Goal: Task Accomplishment & Management: Manage account settings

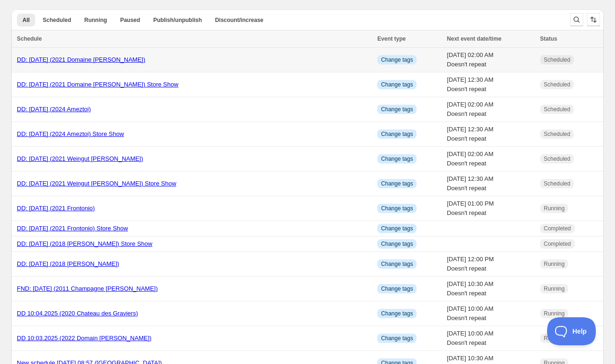
click at [78, 61] on link "DD: [DATE] (2021 Domaine [PERSON_NAME])" at bounding box center [81, 59] width 128 height 7
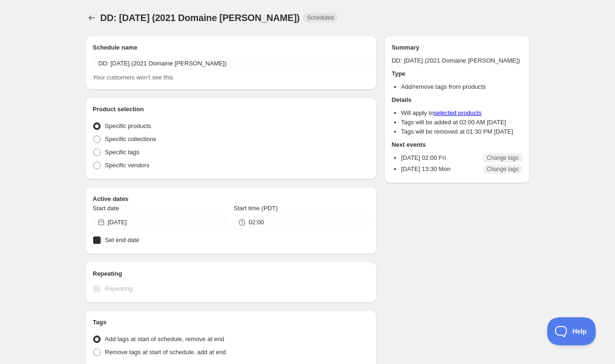
radio input "true"
checkbox input "true"
radio input "true"
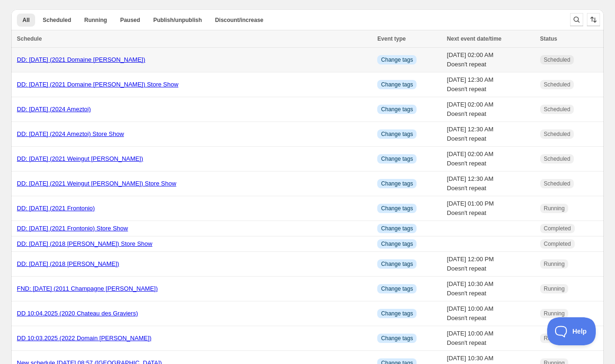
click at [40, 61] on link "DD: [DATE] (2021 Domaine [PERSON_NAME])" at bounding box center [81, 59] width 128 height 7
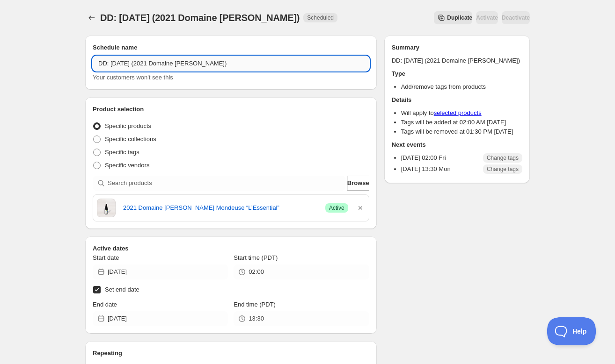
click at [125, 64] on input "DD: [DATE] (2021 Domaine [PERSON_NAME])" at bounding box center [231, 63] width 277 height 15
type input "DD: 10.11.2025 (2021 Domaine Labbe)"
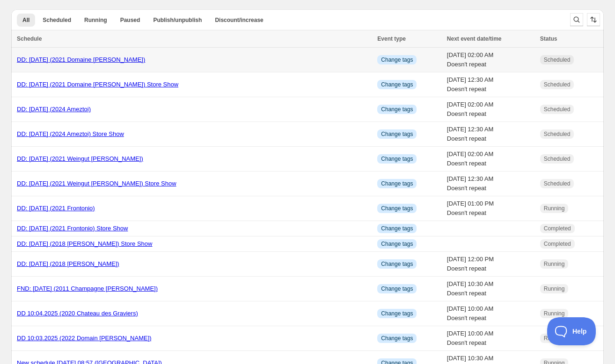
click at [66, 60] on link "DD: [DATE] (2021 Domaine [PERSON_NAME])" at bounding box center [81, 59] width 128 height 7
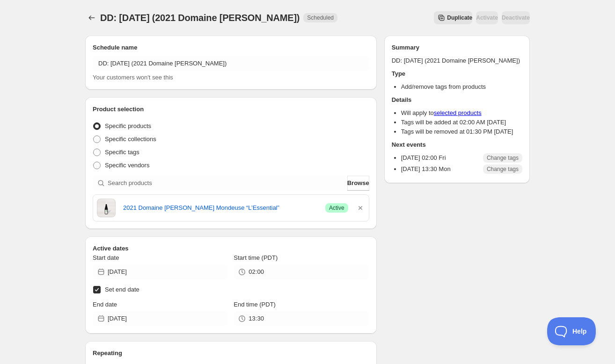
click at [447, 21] on span "Duplicate" at bounding box center [459, 17] width 25 height 7
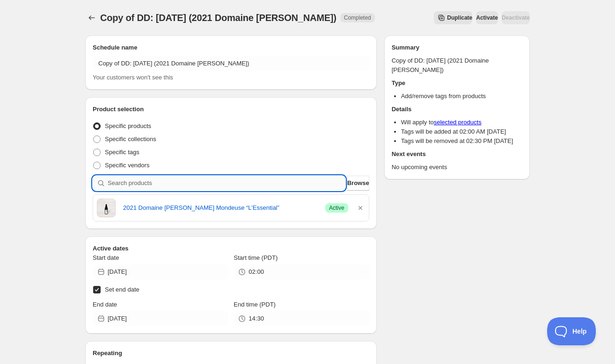
click at [257, 190] on input "search" at bounding box center [227, 183] width 238 height 15
paste input "SOMM2510-BAL16CSA-750"
type input "SOMM2510-BAL16CSA-750"
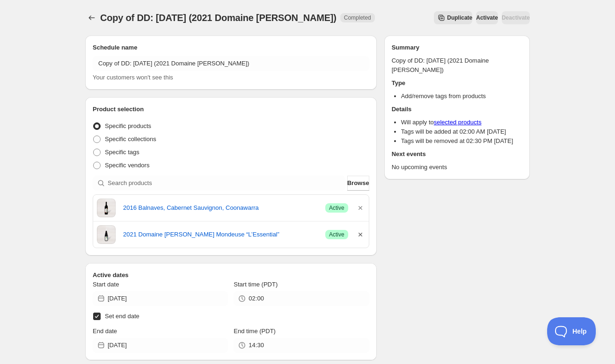
click at [361, 233] on icon "button" at bounding box center [360, 235] width 4 height 4
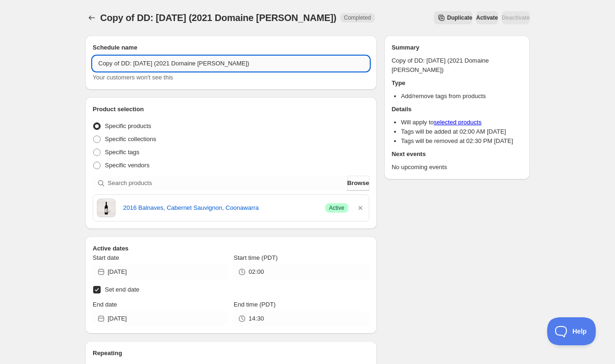
click at [122, 63] on input "Copy of DD: 10.10.2025 (2021 Domaine Labbe)" at bounding box center [231, 63] width 277 height 15
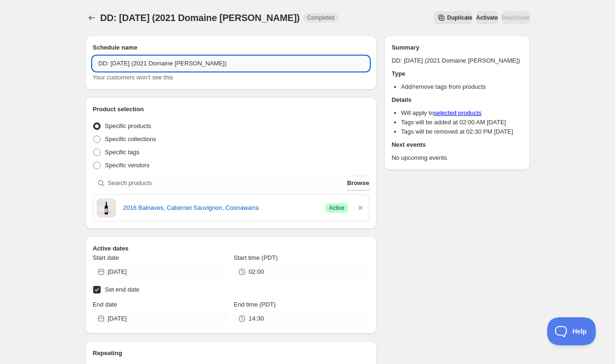
click at [125, 63] on input "DD: [DATE] (2021 Domaine [PERSON_NAME])" at bounding box center [231, 63] width 277 height 15
click at [205, 65] on input "DD: 10.11.2025 (2016 Domaine Labbe)" at bounding box center [231, 63] width 277 height 15
type input "DD: [DATE] (2016 Balnaves)"
click at [236, 107] on h2 "Product selection" at bounding box center [231, 109] width 277 height 9
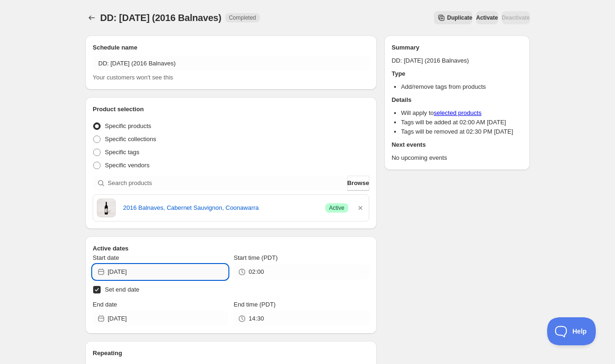
click at [167, 275] on input "2025-10-10" at bounding box center [168, 272] width 120 height 15
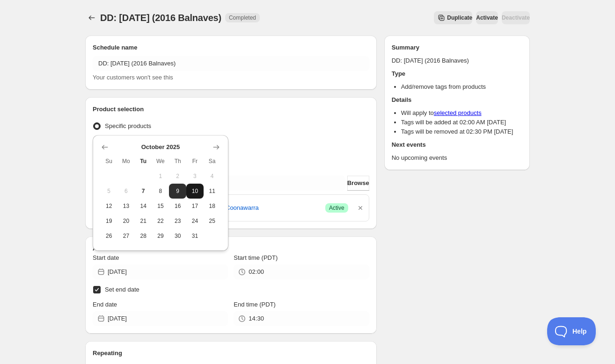
click at [197, 189] on span "10" at bounding box center [195, 191] width 10 height 7
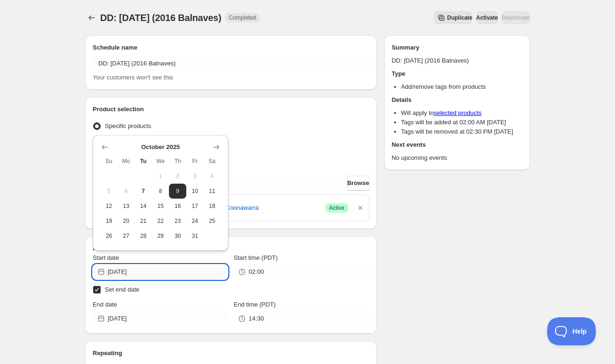
click at [150, 270] on input "2025-10-10" at bounding box center [168, 272] width 120 height 15
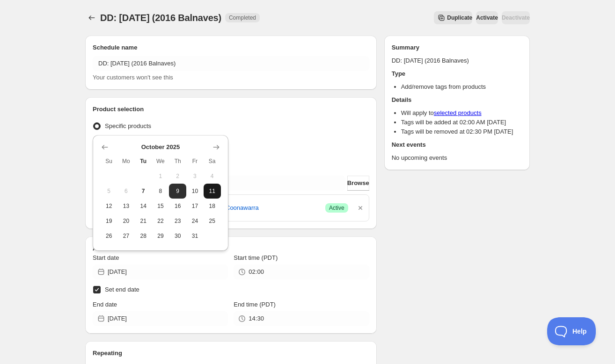
click at [216, 189] on span "11" at bounding box center [212, 191] width 10 height 7
type input "2025-10-11"
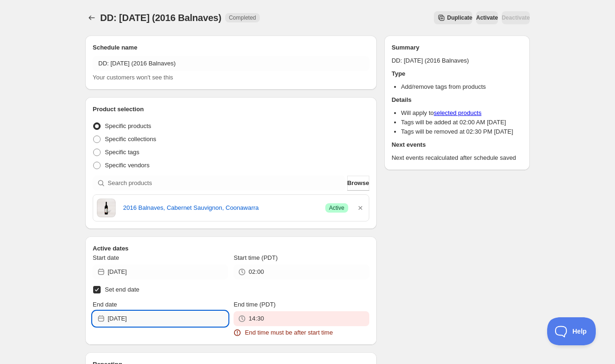
click at [149, 320] on input "[DATE]" at bounding box center [168, 319] width 120 height 15
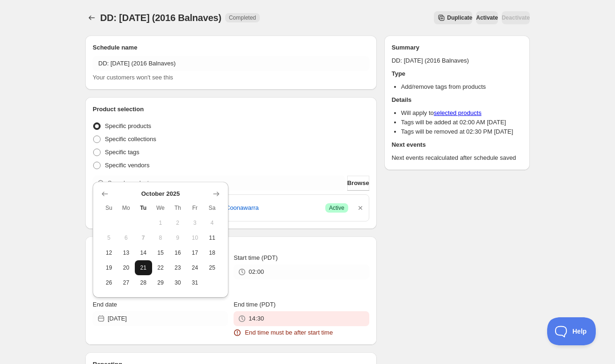
click at [147, 270] on span "21" at bounding box center [143, 267] width 10 height 7
type input "2025-10-21"
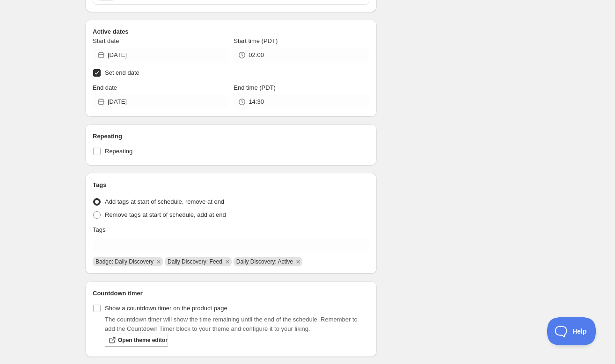
scroll to position [249, 0]
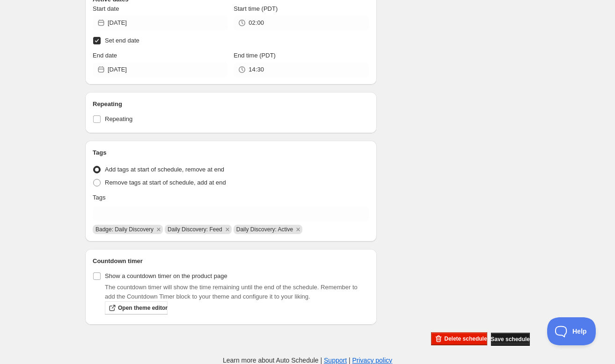
click at [504, 336] on span "Save schedule" at bounding box center [510, 339] width 39 height 7
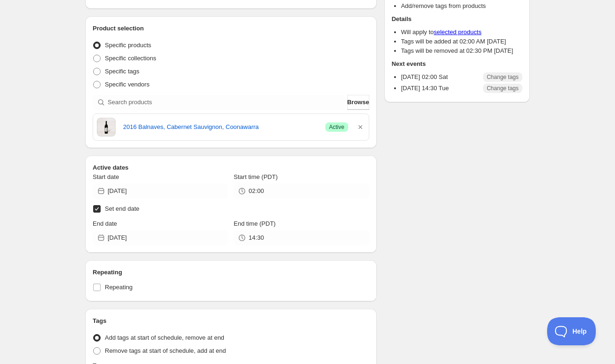
scroll to position [0, 0]
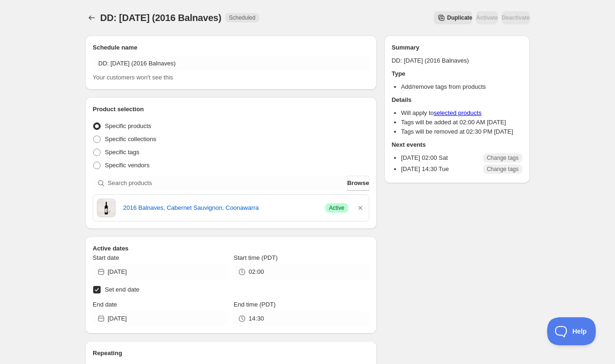
type input "DD: [DATE] (2021 Domaine [PERSON_NAME])"
type input "2025-10-10"
type input "2025-10-20"
type input "13:30"
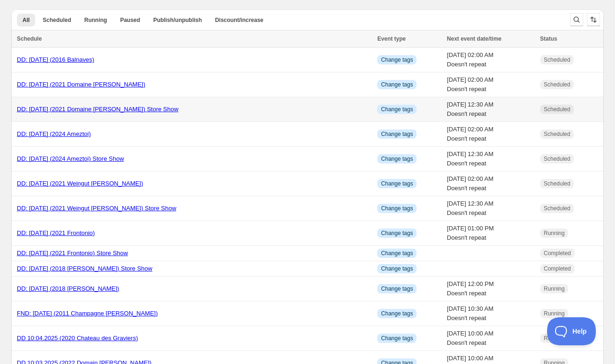
click at [69, 110] on link "DD: [DATE] (2021 Domaine [PERSON_NAME]) Store Show" at bounding box center [97, 109] width 161 height 7
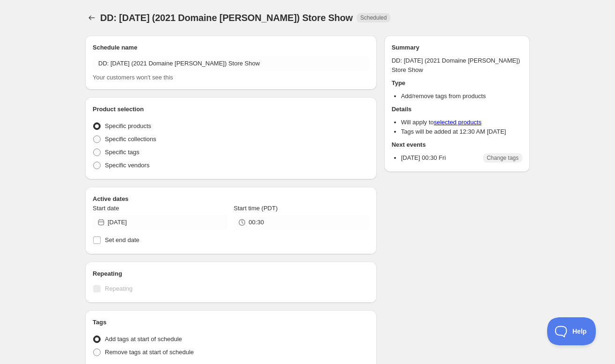
radio input "true"
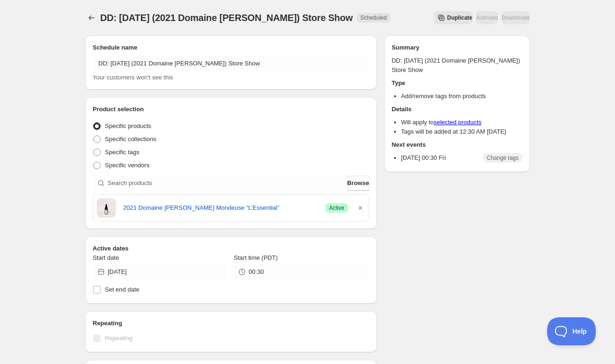
click at [447, 15] on span "Duplicate" at bounding box center [459, 17] width 25 height 7
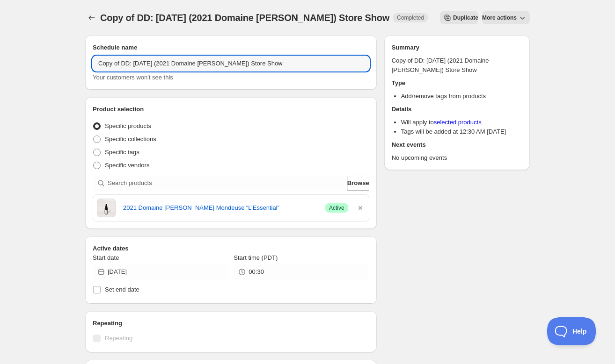
drag, startPoint x: 131, startPoint y: 64, endPoint x: 88, endPoint y: 60, distance: 43.2
click at [88, 60] on div "Schedule name Copy of DD: 10.10.2025 (2021 Domaine Labbe) Store Show Your custo…" at bounding box center [230, 63] width 291 height 54
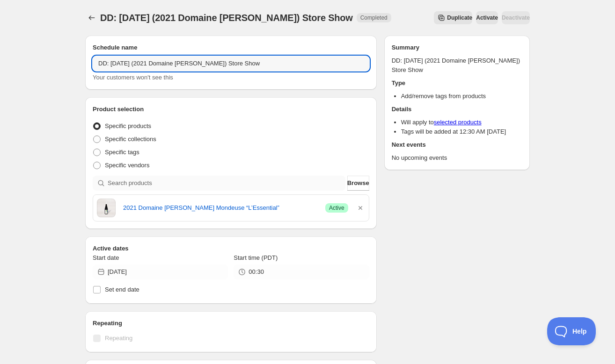
type input "DD: [DATE] (2021 Domaine [PERSON_NAME]) Store Show"
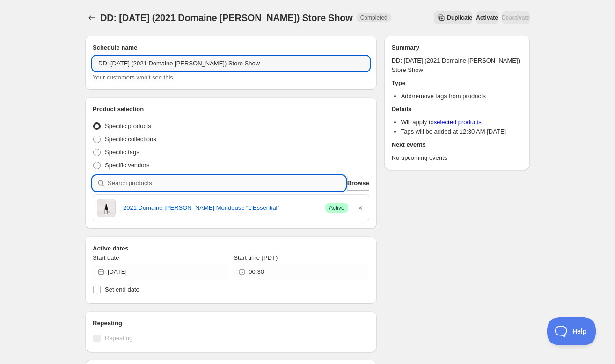
click at [197, 182] on input "search" at bounding box center [227, 183] width 238 height 15
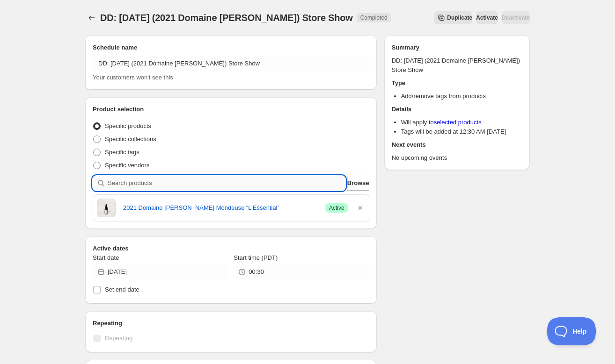
paste input "SOMM2510-TER21TDS-750"
type input "SOMM2510-TER21TDS-750"
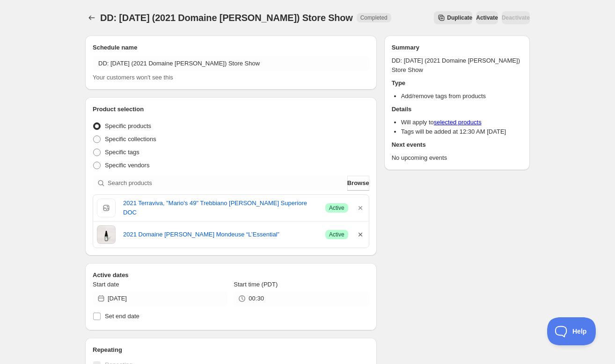
click at [360, 234] on icon "button" at bounding box center [360, 235] width 4 height 4
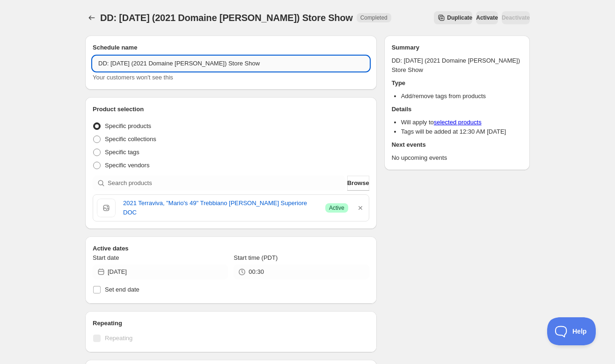
click at [126, 63] on input "DD: [DATE] (2021 Domaine [PERSON_NAME]) Store Show" at bounding box center [231, 63] width 277 height 15
click at [204, 63] on input "DD: 10.11.2025 (2021 Domaine Labbe) Store Show" at bounding box center [231, 63] width 277 height 15
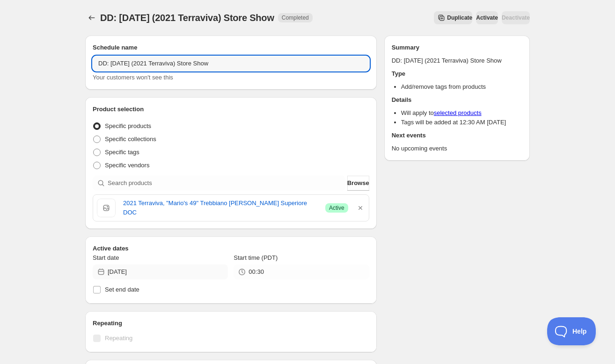
type input "DD: 10.11.2025 (2021 Terraviva) Store Show"
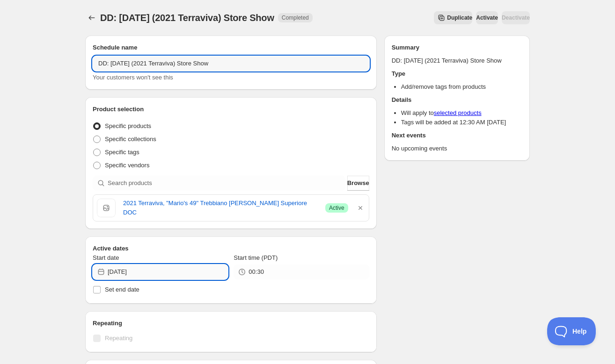
click at [207, 272] on input "2025-10-10" at bounding box center [168, 272] width 120 height 15
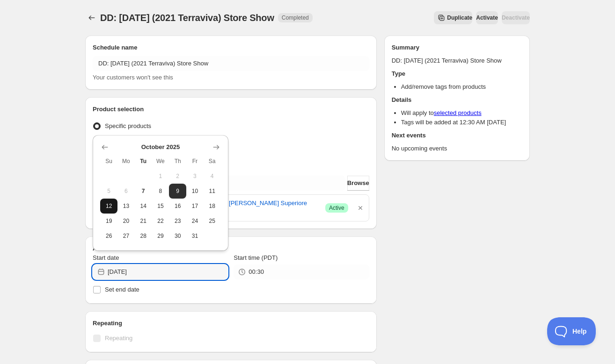
click at [109, 203] on span "12" at bounding box center [109, 206] width 10 height 7
type input "2025-10-12"
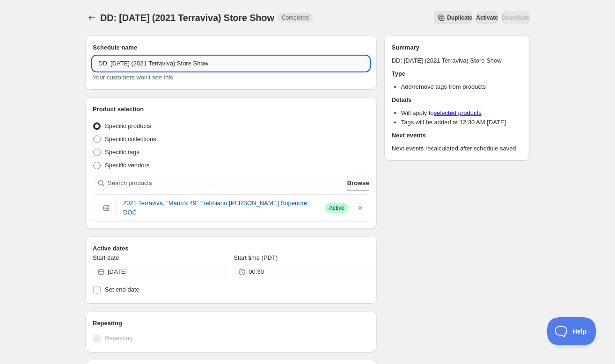
click at [124, 62] on input "DD: 10.11.2025 (2021 Terraviva) Store Show" at bounding box center [231, 63] width 277 height 15
type input "DD: [DATE] (2021 Terraviva) Store Show"
click at [67, 146] on div "DD: 10.12.2025 (2021 Terraviva) Store Show. This page is ready DD: 10.12.2025 (…" at bounding box center [307, 292] width 615 height 585
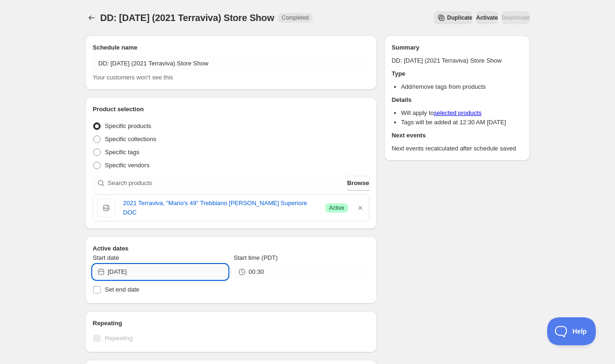
click at [147, 274] on input "2025-10-12" at bounding box center [168, 272] width 120 height 15
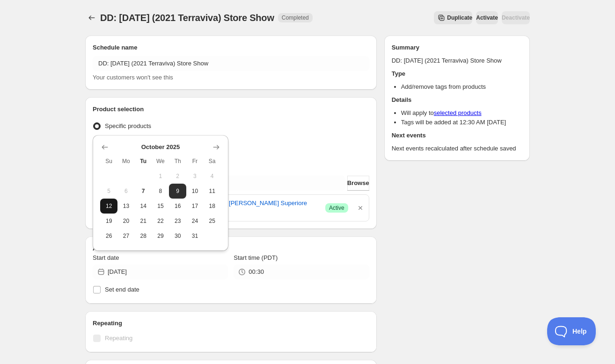
click at [113, 207] on span "12" at bounding box center [109, 206] width 10 height 7
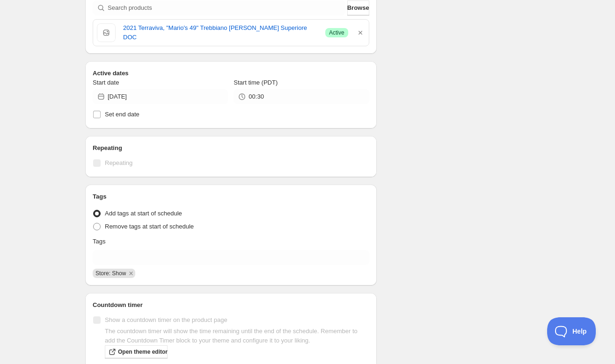
scroll to position [219, 0]
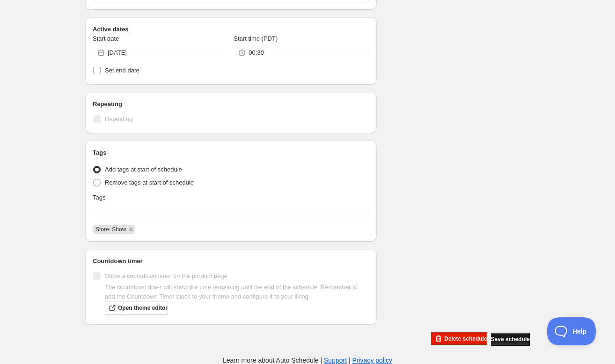
click at [503, 339] on span "Save schedule" at bounding box center [510, 339] width 39 height 7
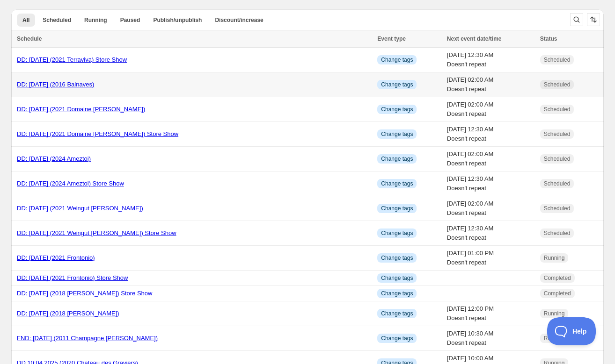
click at [57, 85] on link "DD: [DATE] (2016 Balnaves)" at bounding box center [55, 84] width 77 height 7
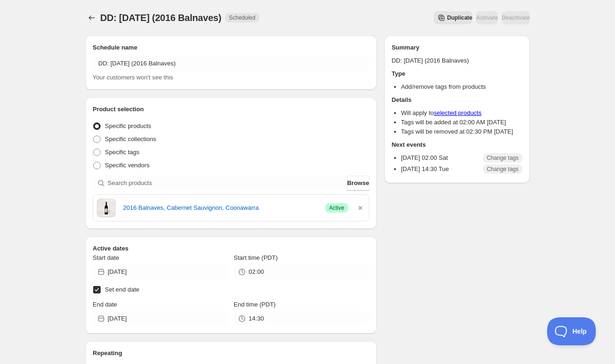
click at [447, 21] on span "Duplicate" at bounding box center [459, 17] width 25 height 7
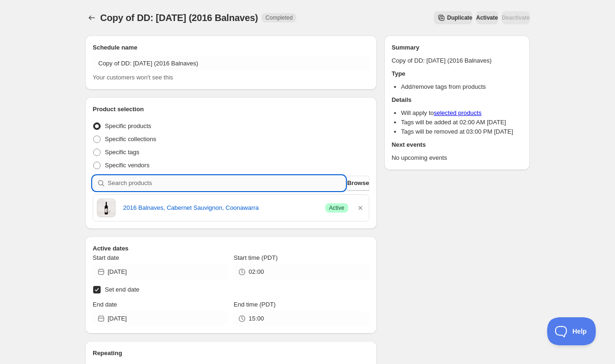
click at [249, 184] on input "search" at bounding box center [227, 183] width 238 height 15
paste input "SOMM2510-TER21TDS-750"
type input "SOMM2510-TER21TDS-750"
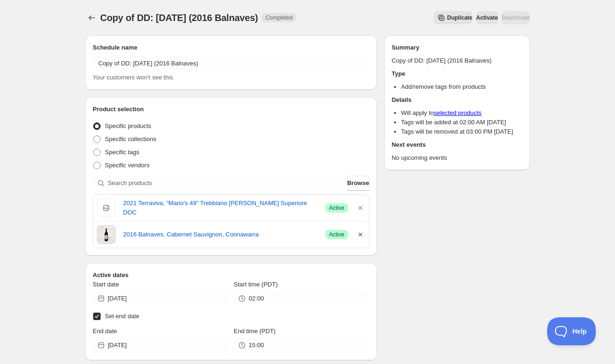
click at [360, 235] on icon "button" at bounding box center [360, 235] width 4 height 4
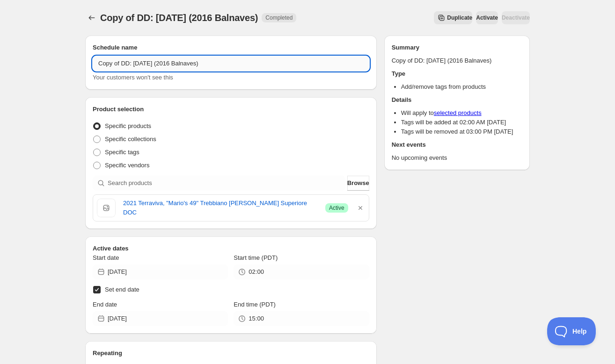
click at [184, 63] on input "Copy of DD: 10.11.2025 (2016 Balnaves)" at bounding box center [231, 63] width 277 height 15
click at [122, 62] on input "Copy of DD: 10.11.2025 (2021 Terraviva)" at bounding box center [231, 63] width 277 height 15
click at [125, 63] on input "DD: 10.11.2025 (2021 Terraviva)" at bounding box center [231, 63] width 277 height 15
type input "DD: [DATE] (2021 Terraviva)"
click at [399, 222] on div "Schedule name DD: 10.12.2025 (2021 Terraviva) Your customers won't see this Pro…" at bounding box center [304, 312] width 452 height 568
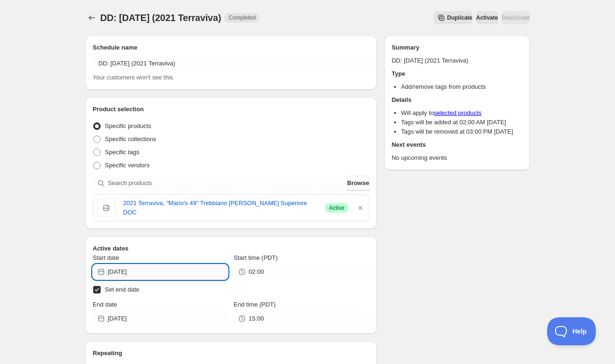
click at [183, 273] on input "2025-10-11" at bounding box center [168, 272] width 120 height 15
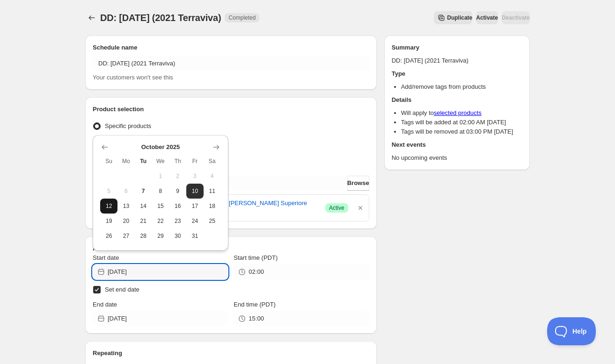
click at [113, 205] on span "12" at bounding box center [109, 206] width 10 height 7
type input "2025-10-12"
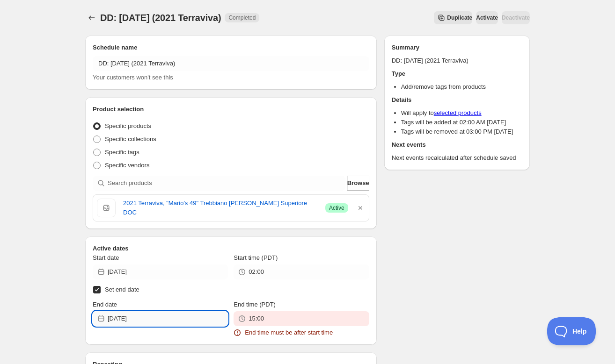
click at [166, 320] on input "[DATE]" at bounding box center [168, 319] width 120 height 15
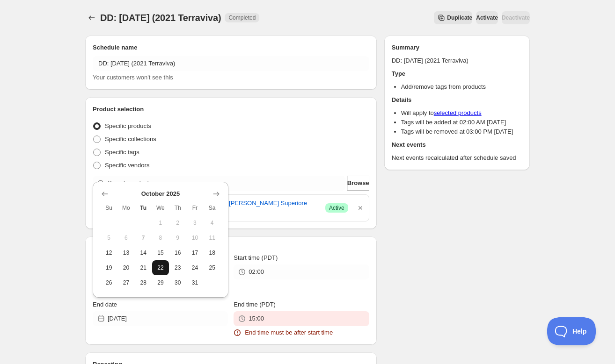
click at [158, 268] on span "22" at bounding box center [161, 267] width 10 height 7
type input "2025-10-22"
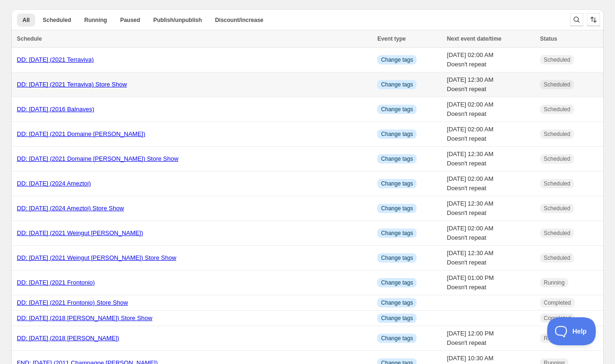
click at [50, 83] on link "DD: [DATE] (2021 Terraviva) Store Show" at bounding box center [72, 84] width 110 height 7
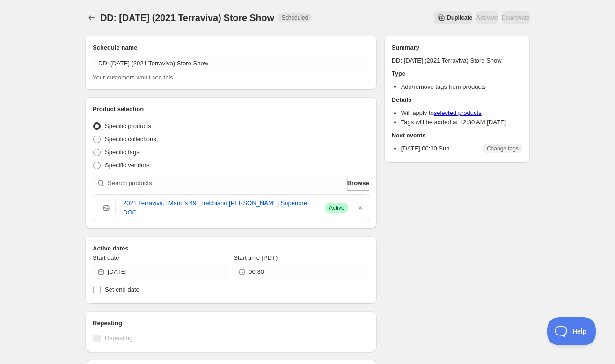
click at [447, 17] on span "Duplicate" at bounding box center [459, 17] width 25 height 7
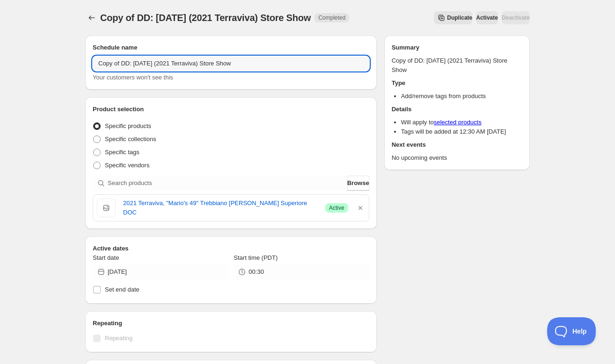
drag, startPoint x: 121, startPoint y: 63, endPoint x: 89, endPoint y: 61, distance: 32.3
click at [89, 61] on div "Schedule name Copy of DD: 10.12.2025 (2021 Terraviva) Store Show Your customers…" at bounding box center [230, 63] width 291 height 54
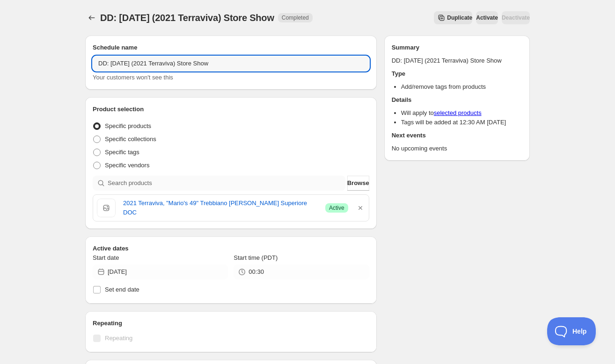
type input "DD: [DATE] (2021 Terraviva) Store Show"
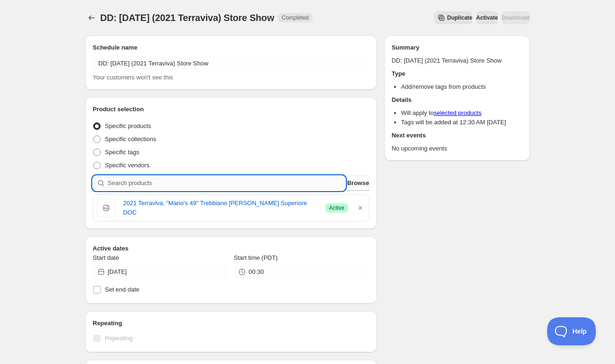
click at [316, 181] on input "search" at bounding box center [227, 183] width 238 height 15
paste input "SOMM2510-XGE22CCO-750"
type input "SOMM2510-XGE22CCO-750"
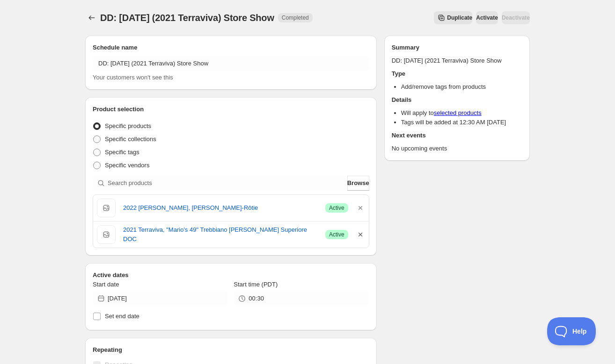
click at [362, 233] on icon "button" at bounding box center [360, 235] width 4 height 4
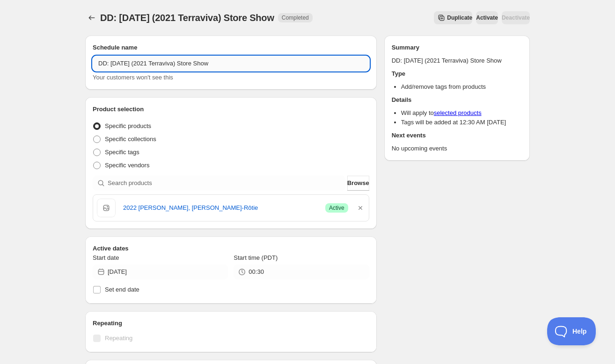
click at [187, 64] on input "DD: [DATE] (2021 Terraviva) Store Show" at bounding box center [231, 63] width 277 height 15
click at [125, 64] on input "DD: 10.12.2025 (2021 Xavier) Store Show" at bounding box center [231, 63] width 277 height 15
type input "DD: 10.13.2025 (2021 Xavier) Store Show"
click at [205, 149] on div "Specific tags" at bounding box center [231, 152] width 277 height 13
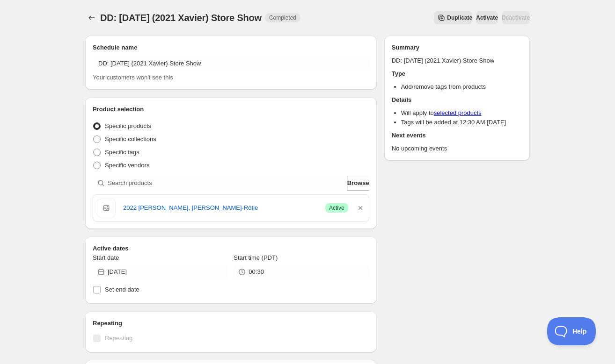
scroll to position [4, 0]
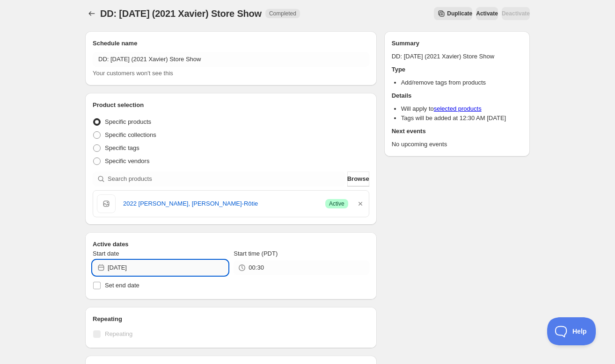
click at [199, 267] on input "2025-10-12" at bounding box center [168, 268] width 120 height 15
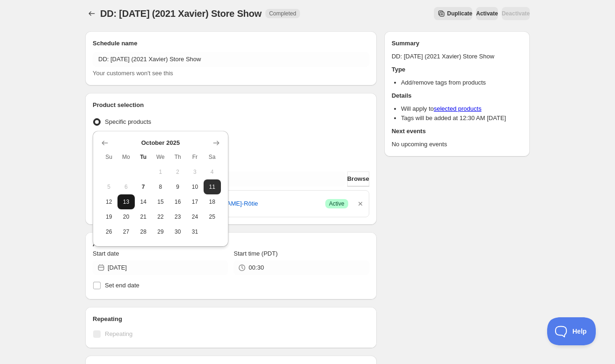
click at [128, 198] on span "13" at bounding box center [126, 201] width 10 height 7
type input "[DATE]"
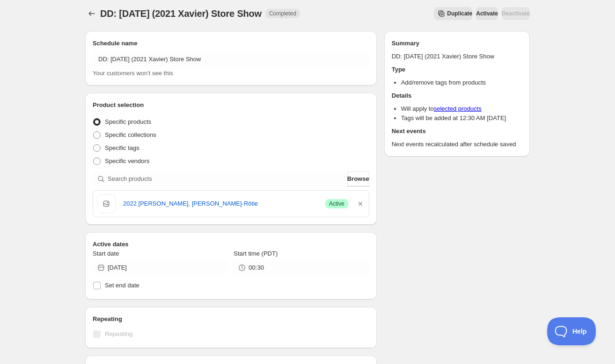
click at [448, 278] on div "Schedule name DD: 10.13.2025 (2021 Xavier) Store Show Your customers won't see …" at bounding box center [304, 293] width 452 height 538
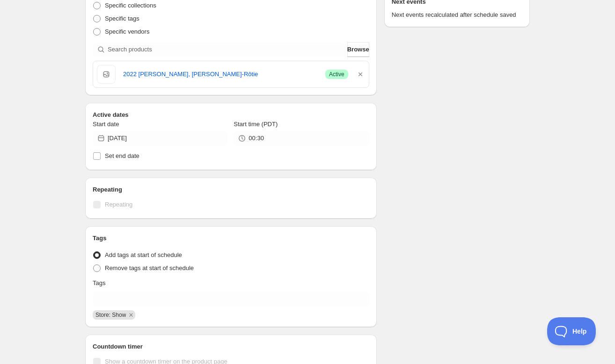
scroll to position [219, 0]
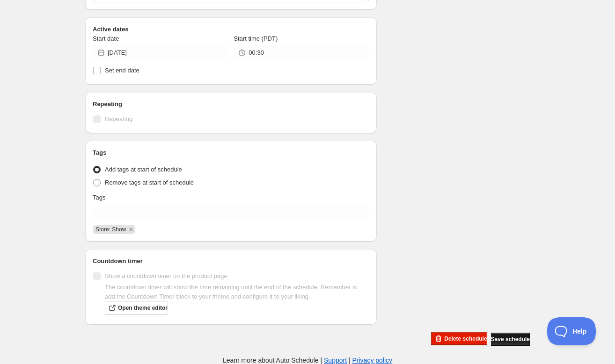
click at [493, 337] on span "Save schedule" at bounding box center [510, 339] width 39 height 7
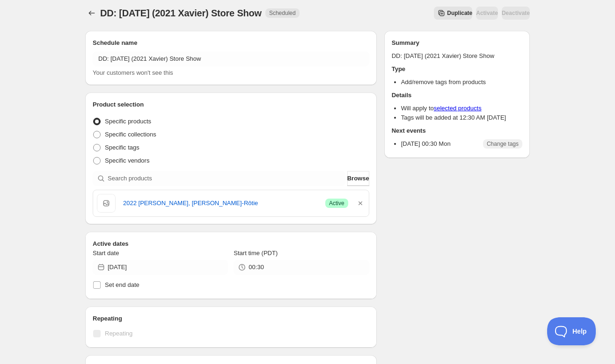
scroll to position [0, 0]
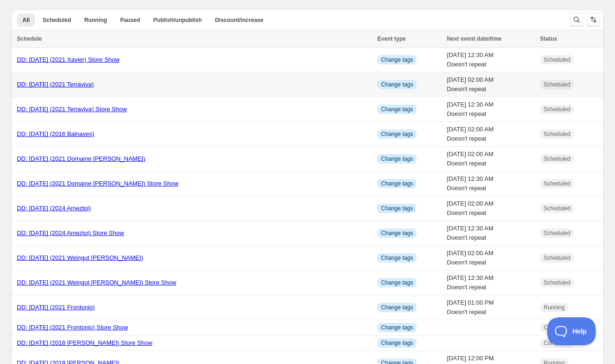
click at [58, 86] on link "DD: [DATE] (2021 Terraviva)" at bounding box center [55, 84] width 77 height 7
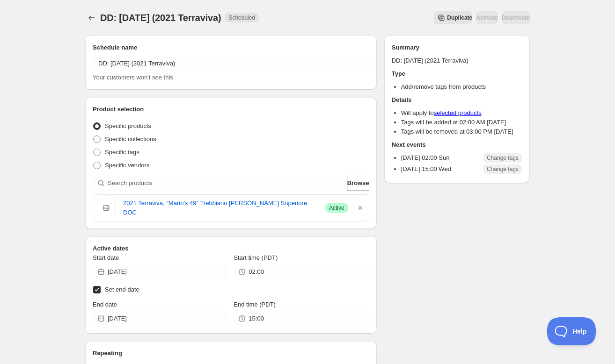
click at [447, 19] on span "Duplicate" at bounding box center [459, 17] width 25 height 7
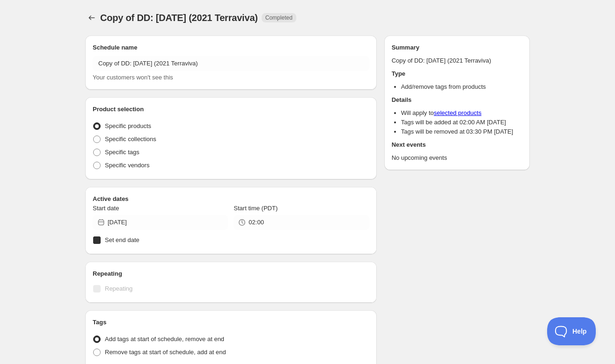
radio input "true"
checkbox input "true"
radio input "true"
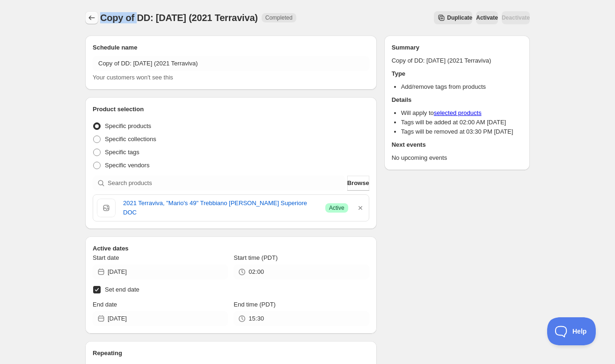
drag, startPoint x: 135, startPoint y: 17, endPoint x: 95, endPoint y: 15, distance: 40.8
click at [95, 15] on div "Copy of DD: 10.12.2025 (2021 Terraviva) Completed Duplicate Activate Deactivate…" at bounding box center [307, 17] width 444 height 13
click at [126, 19] on span "Copy of DD: 10.12.2025 (2021 Terraviva)" at bounding box center [179, 18] width 158 height 10
click at [136, 16] on span "Copy of DD: 10.12.2025 (2021 Terraviva)" at bounding box center [179, 18] width 158 height 10
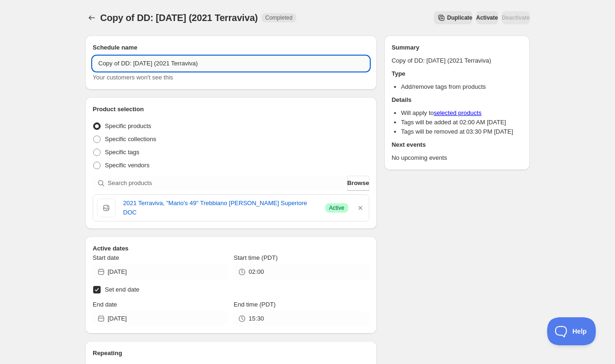
click at [122, 63] on input "Copy of DD: 10.12.2025 (2021 Terraviva)" at bounding box center [231, 63] width 277 height 15
click at [124, 64] on input "DD: [DATE] (2021 Terraviva)" at bounding box center [231, 63] width 277 height 15
type input "DD: 10.13.2025 (2021 Terraviva)"
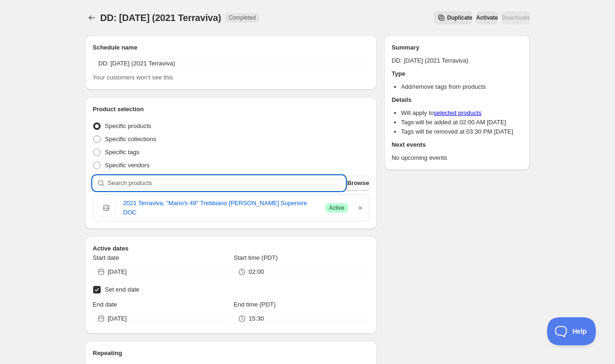
click at [161, 184] on input "search" at bounding box center [227, 183] width 238 height 15
paste input "SOMM2510-XGE22CCO-750"
type input "SOMM2510-XGE22CCO-750"
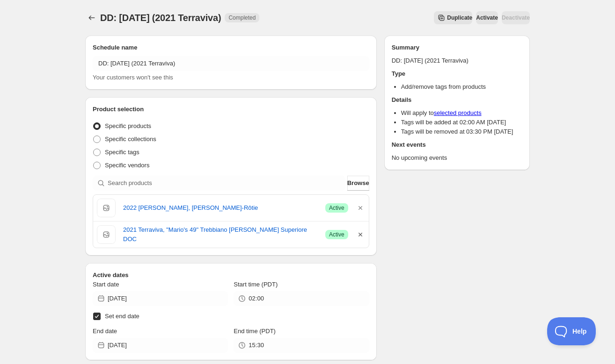
click at [359, 234] on icon "button" at bounding box center [360, 234] width 9 height 9
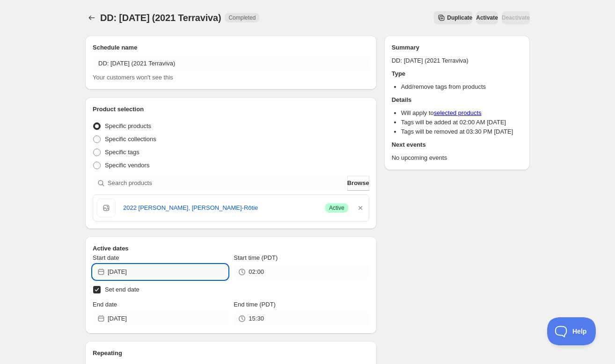
click at [163, 275] on input "2025-10-12" at bounding box center [168, 272] width 120 height 15
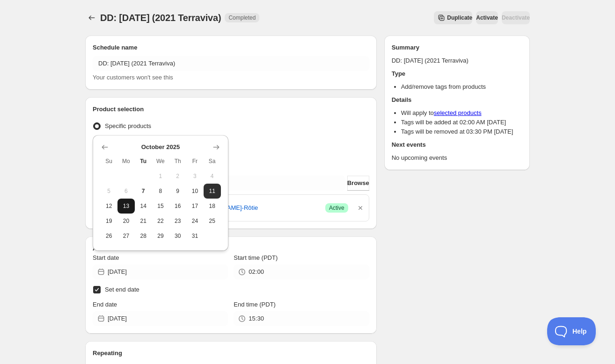
click at [125, 208] on span "13" at bounding box center [126, 206] width 10 height 7
type input "[DATE]"
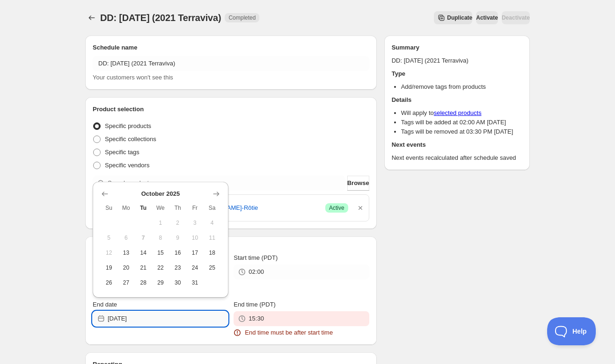
click at [168, 318] on input "[DATE]" at bounding box center [168, 319] width 120 height 15
click at [174, 271] on span "23" at bounding box center [178, 267] width 10 height 7
type input "[DATE]"
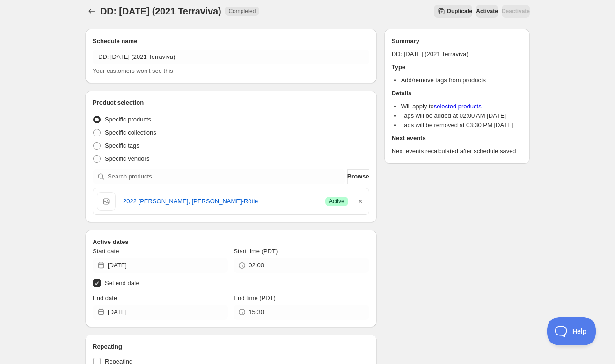
scroll to position [9, 0]
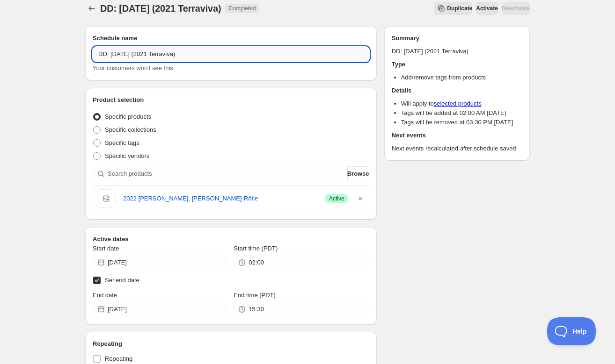
click at [186, 55] on input "DD: 10.13.2025 (2021 Terraviva)" at bounding box center [231, 54] width 277 height 15
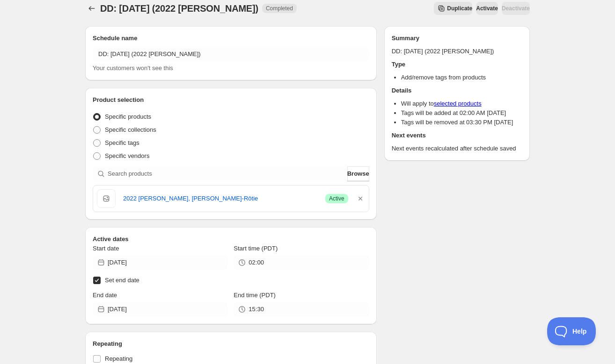
click at [217, 104] on h2 "Product selection" at bounding box center [231, 99] width 277 height 9
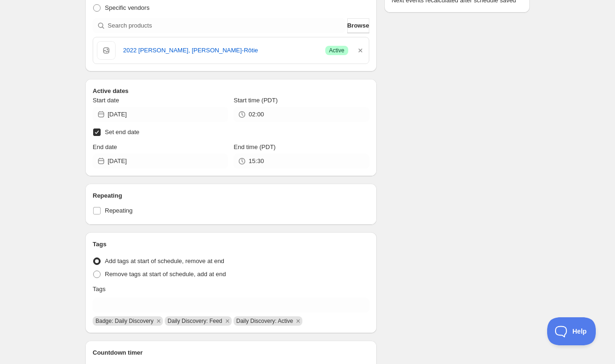
scroll to position [0, 0]
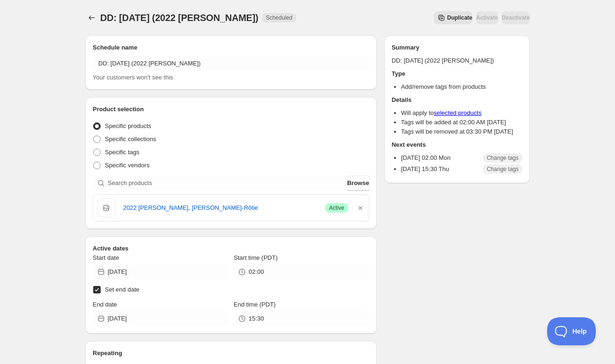
type input "DD: [DATE] (2021 Terraviva)"
type input "2025-10-12"
type input "2025-10-22"
type input "15:00"
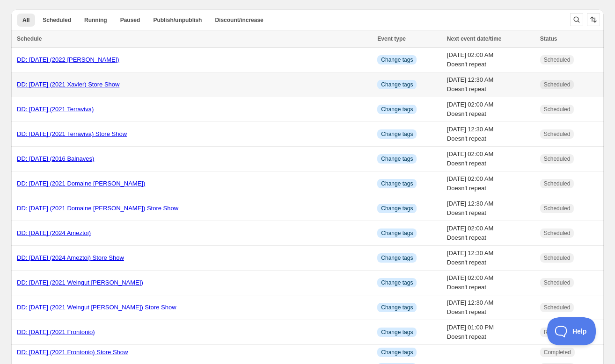
click at [87, 83] on link "DD: 10.13.2025 (2021 Xavier) Store Show" at bounding box center [68, 84] width 102 height 7
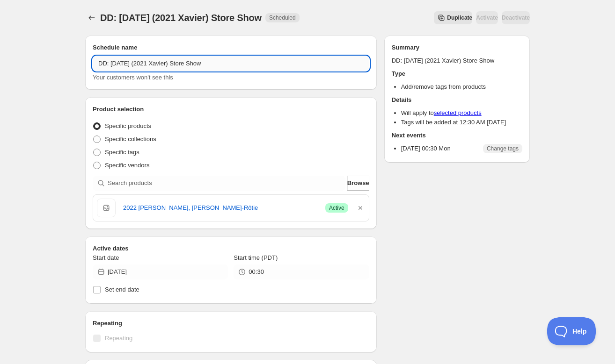
click at [180, 63] on input "DD: 10.13.2025 (2021 Xavier) Store Show" at bounding box center [231, 63] width 277 height 15
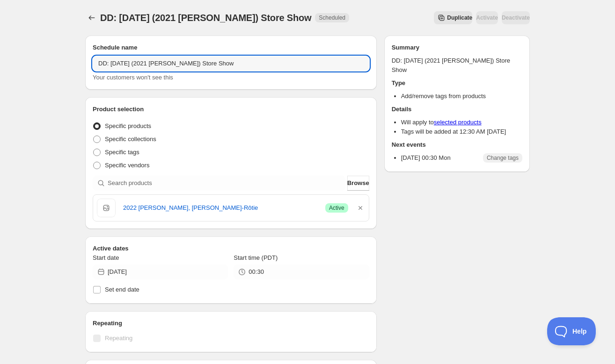
type input "DD: [DATE] (2021 [PERSON_NAME]) Store Show"
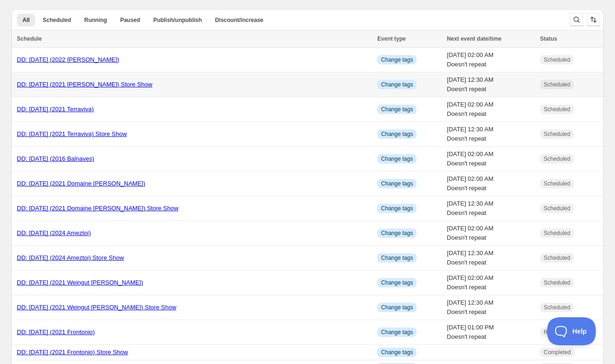
click at [61, 85] on link "DD: [DATE] (2021 [PERSON_NAME]) Store Show" at bounding box center [84, 84] width 135 height 7
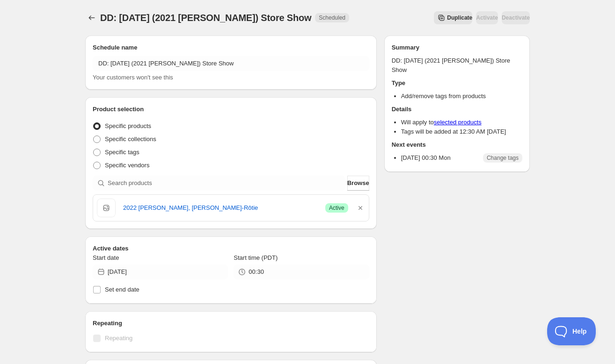
click at [447, 21] on span "Duplicate" at bounding box center [459, 17] width 25 height 7
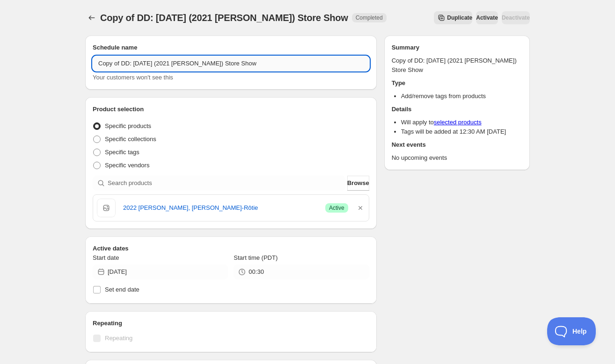
click at [122, 63] on input "Copy of DD: [DATE] (2021 [PERSON_NAME]) Store Show" at bounding box center [231, 63] width 277 height 15
type input "DD: [DATE] (2021 [PERSON_NAME]) Store Show"
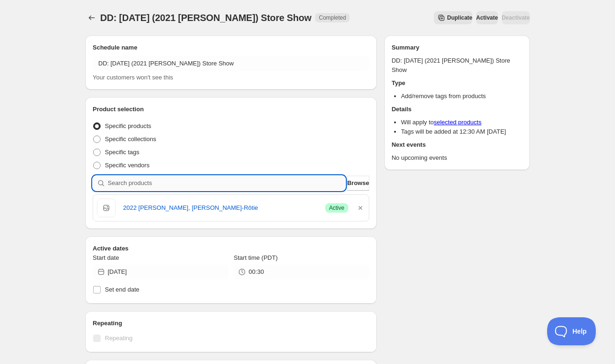
click at [202, 177] on input "search" at bounding box center [227, 183] width 238 height 15
paste input "SOMM2510-LAS21CHA-750"
type input "SOMM2510-LAS21CHA-750"
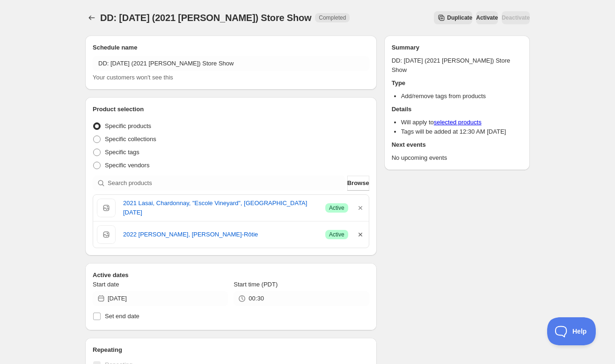
click at [362, 233] on icon "button" at bounding box center [360, 234] width 9 height 9
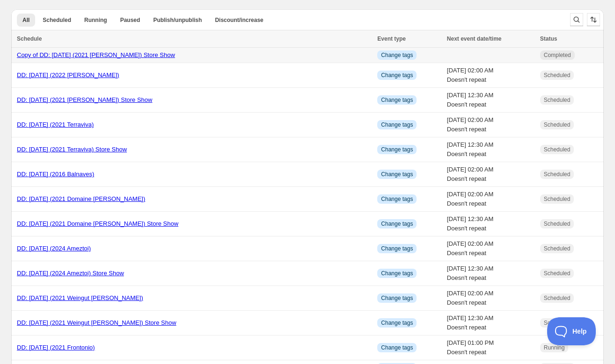
click at [80, 54] on link "Copy of DD: [DATE] (2021 [PERSON_NAME]) Store Show" at bounding box center [96, 54] width 158 height 7
click at [152, 57] on link "Copy of DD: [DATE] (2021 [PERSON_NAME]) Store Show" at bounding box center [96, 54] width 158 height 7
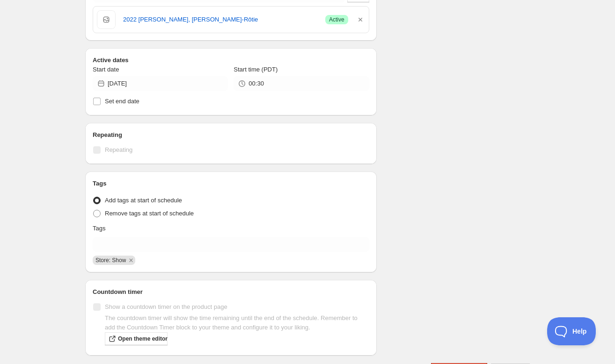
scroll to position [219, 0]
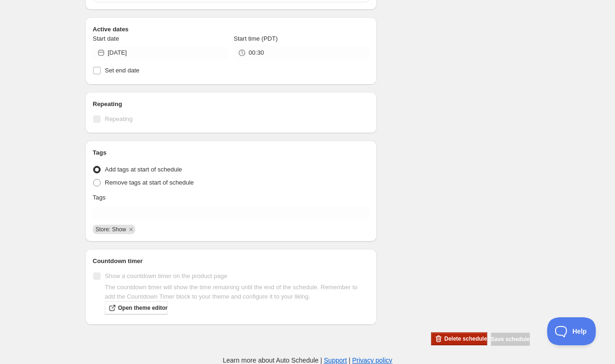
click at [444, 339] on span "Delete schedule" at bounding box center [465, 338] width 43 height 7
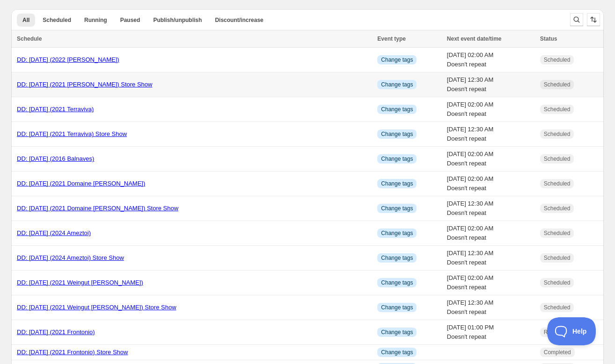
click at [83, 84] on link "DD: [DATE] (2021 [PERSON_NAME]) Store Show" at bounding box center [84, 84] width 135 height 7
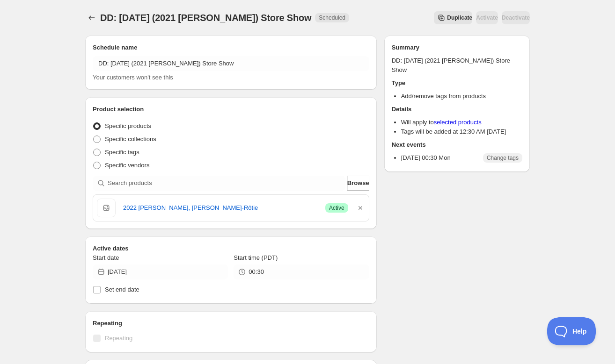
click at [447, 18] on span "Duplicate" at bounding box center [459, 17] width 25 height 7
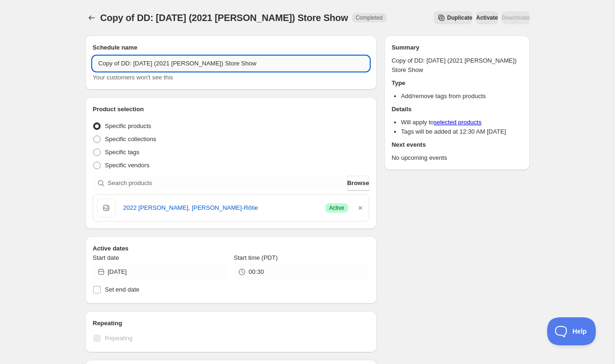
click at [122, 63] on input "Copy of DD: [DATE] (2021 [PERSON_NAME]) Store Show" at bounding box center [231, 63] width 277 height 15
type input "DD: [DATE] (2021 [PERSON_NAME]) Store Show"
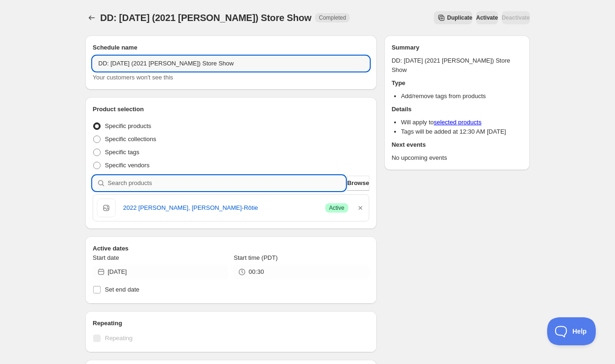
click at [305, 184] on input "search" at bounding box center [227, 183] width 238 height 15
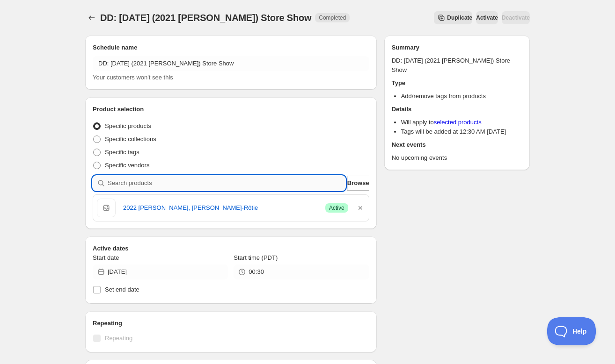
paste input "In Shopify"
type input "In Shopify"
click at [141, 182] on input "search" at bounding box center [227, 183] width 238 height 15
paste input "SOMM2510-RCA22CHA-750"
type input "SOMM2510-RCA22CHA-750"
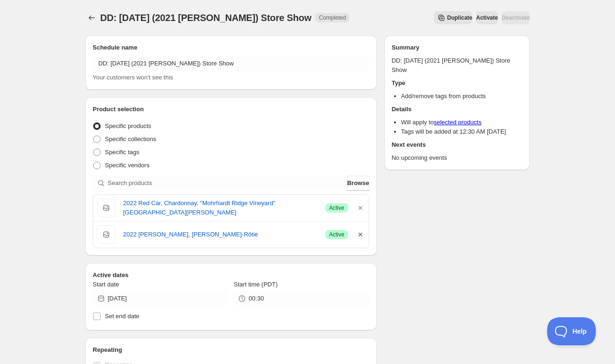
click at [358, 234] on icon "button" at bounding box center [360, 234] width 9 height 9
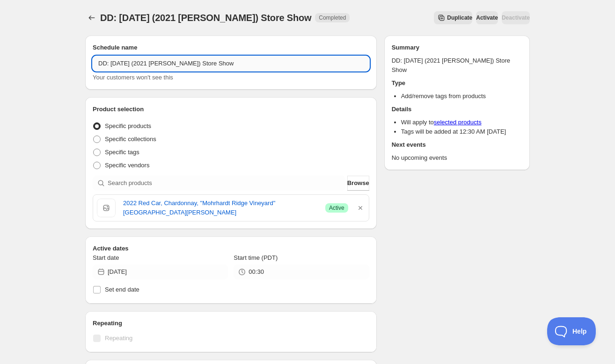
click at [125, 63] on input "DD: [DATE] (2021 [PERSON_NAME]) Store Show" at bounding box center [231, 63] width 277 height 15
click at [200, 64] on input "DD: [DATE] (2021 [PERSON_NAME]) Store Show" at bounding box center [231, 63] width 277 height 15
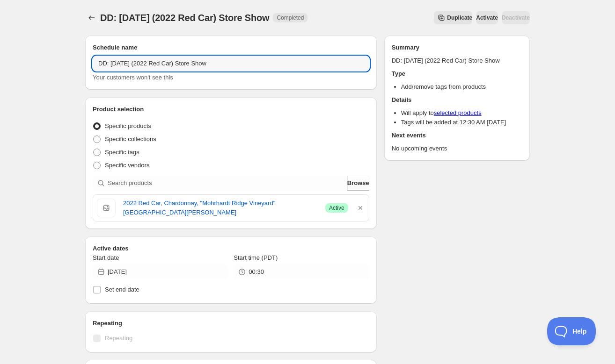
type input "DD: [DATE] (2022 Red Car) Store Show"
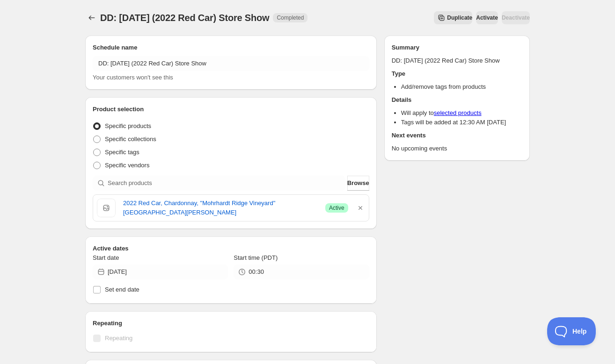
click at [243, 46] on h2 "Schedule name" at bounding box center [231, 47] width 277 height 9
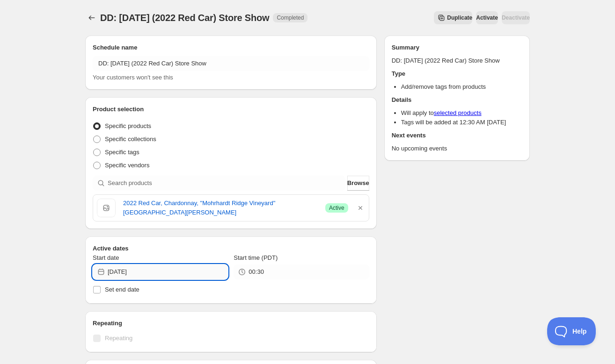
click at [196, 273] on input "[DATE]" at bounding box center [168, 272] width 120 height 15
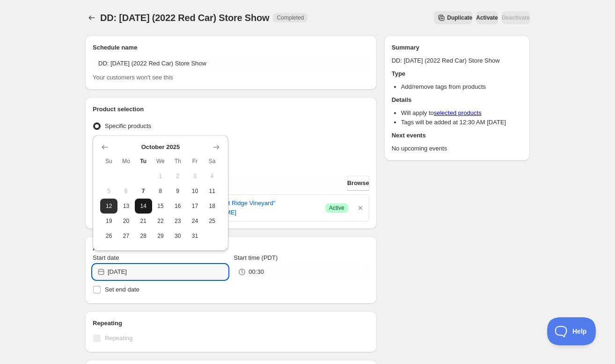
click at [142, 208] on span "14" at bounding box center [143, 206] width 10 height 7
type input "[DATE]"
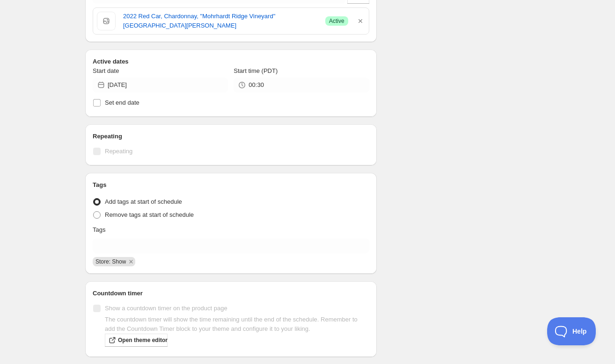
scroll to position [219, 0]
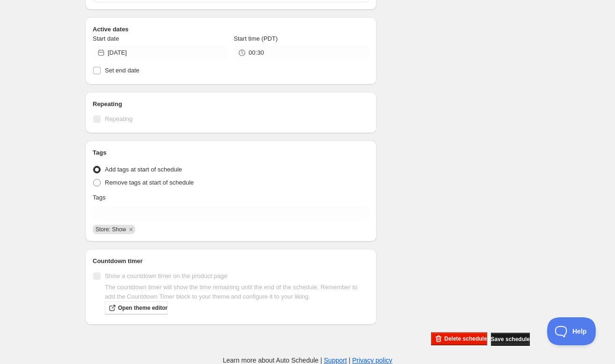
click at [494, 337] on span "Save schedule" at bounding box center [510, 339] width 39 height 7
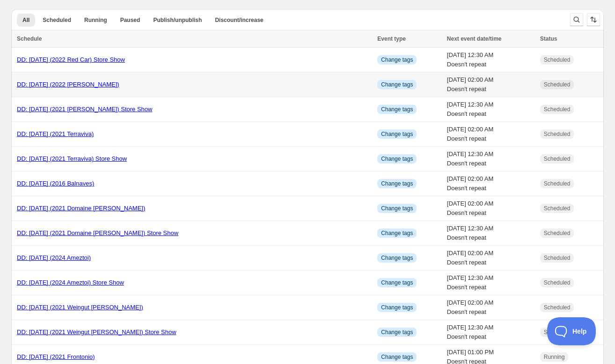
click at [40, 84] on link "DD: [DATE] (2022 [PERSON_NAME])" at bounding box center [68, 84] width 102 height 7
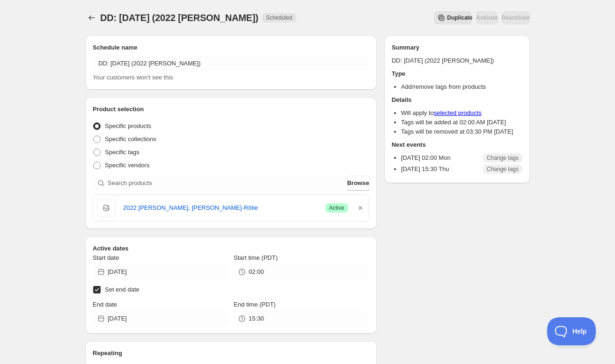
click at [447, 18] on span "Duplicate" at bounding box center [459, 17] width 25 height 7
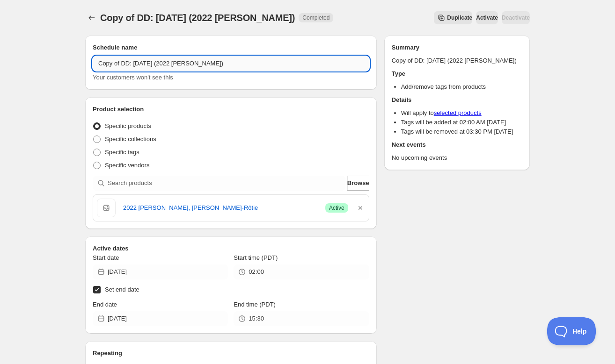
click at [122, 63] on input "Copy of DD: [DATE] (2022 [PERSON_NAME])" at bounding box center [231, 63] width 277 height 15
type input "DD: [DATE] (2022 [PERSON_NAME])"
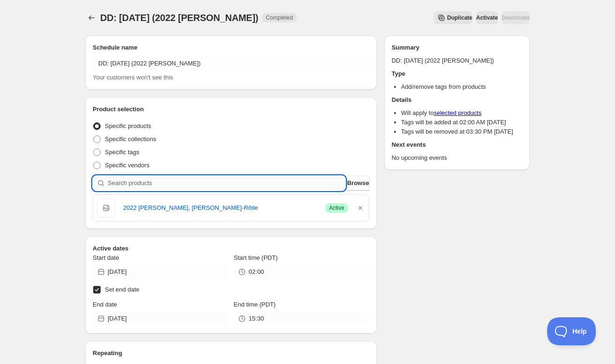
click at [265, 183] on input "search" at bounding box center [227, 183] width 238 height 15
paste input "SOMM2510-RCA22CHA-750"
type input "SOMM2510-RCA22CHA-750"
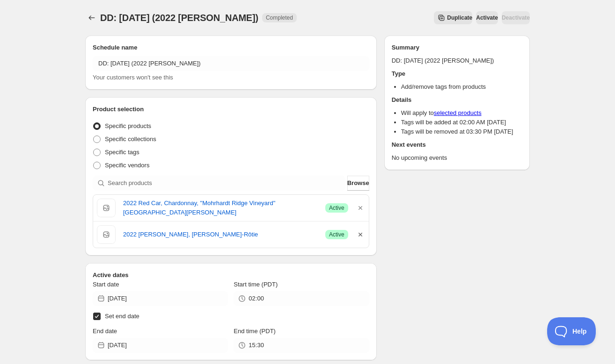
click at [364, 233] on icon "button" at bounding box center [360, 234] width 9 height 9
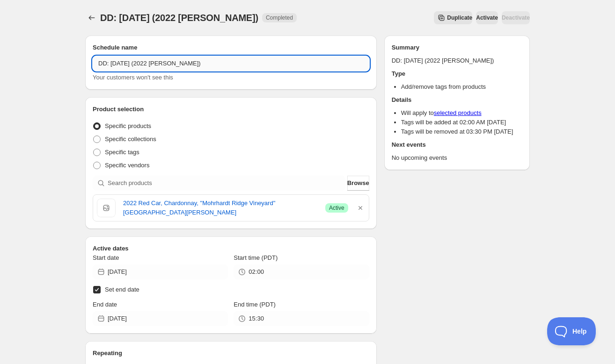
click at [201, 64] on input "DD: [DATE] (2022 [PERSON_NAME])" at bounding box center [231, 63] width 277 height 15
type input "DD: [DATE] (2022 Red Car)"
click at [218, 131] on div "Specific products" at bounding box center [231, 126] width 277 height 13
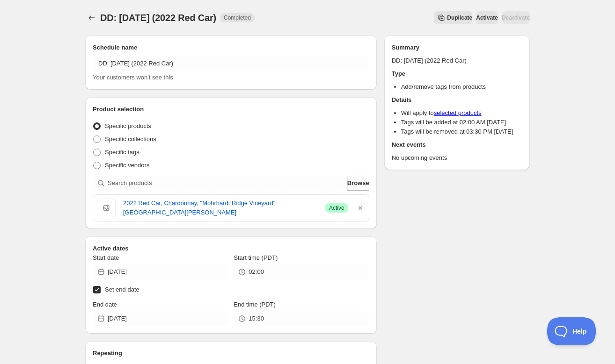
scroll to position [39, 0]
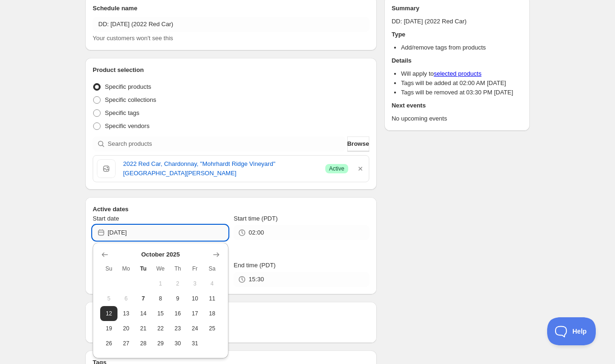
click at [202, 237] on input "[DATE]" at bounding box center [168, 233] width 120 height 15
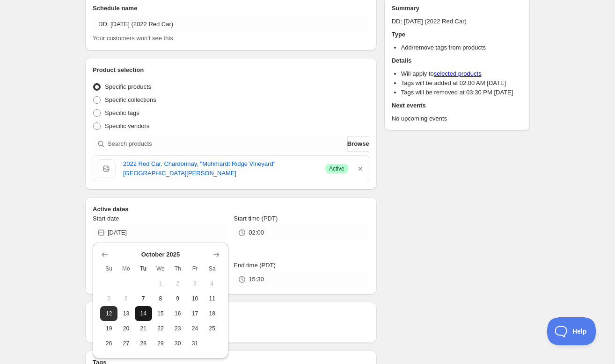
click at [140, 315] on span "14" at bounding box center [143, 313] width 10 height 7
type input "[DATE]"
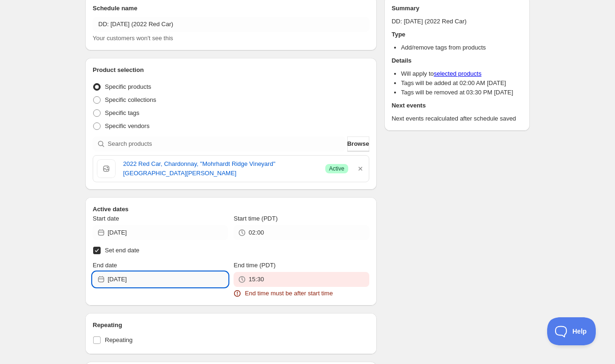
click at [174, 282] on input "[DATE]" at bounding box center [168, 279] width 120 height 15
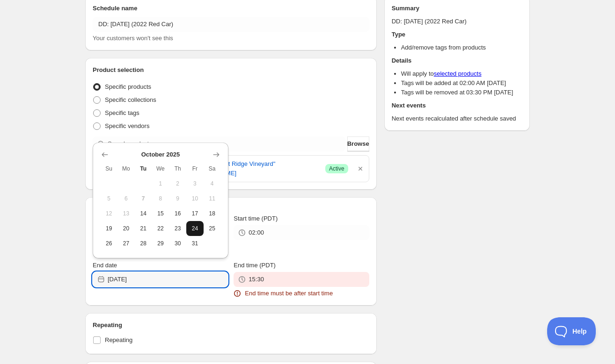
click at [193, 231] on span "24" at bounding box center [195, 228] width 10 height 7
type input "[DATE]"
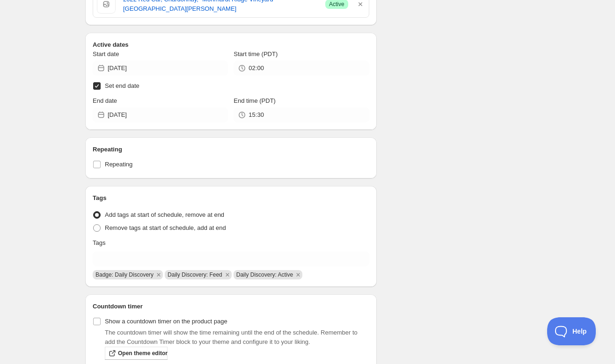
scroll to position [249, 0]
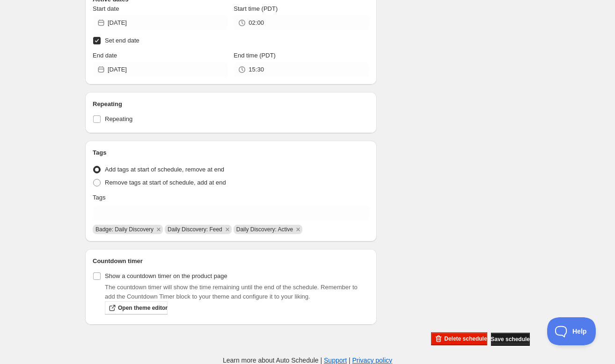
click at [494, 342] on span "Save schedule" at bounding box center [510, 339] width 39 height 7
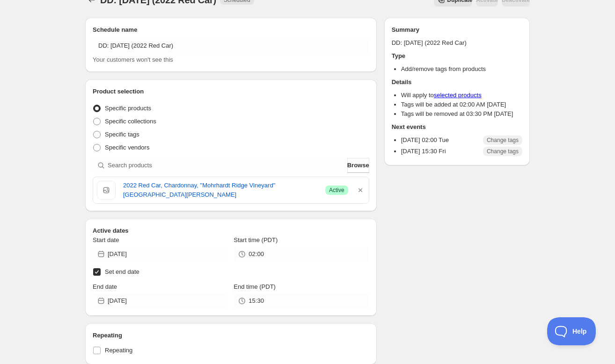
scroll to position [0, 0]
